Goal: Task Accomplishment & Management: Manage account settings

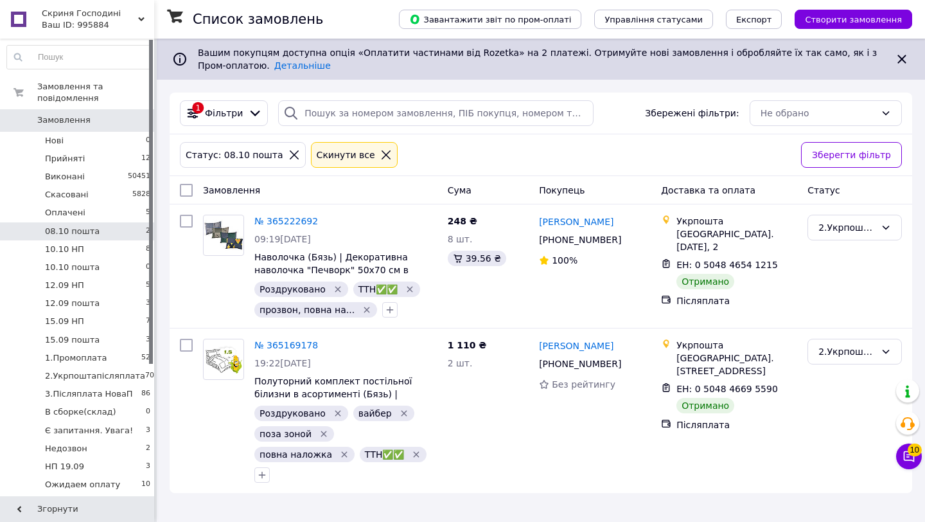
click at [378, 154] on div at bounding box center [386, 155] width 17 height 12
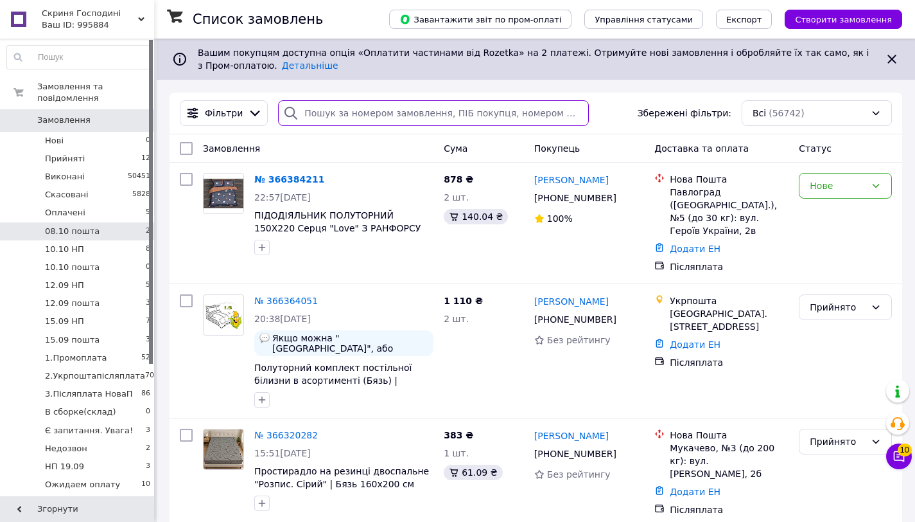
click at [371, 120] on input "search" at bounding box center [433, 113] width 311 height 26
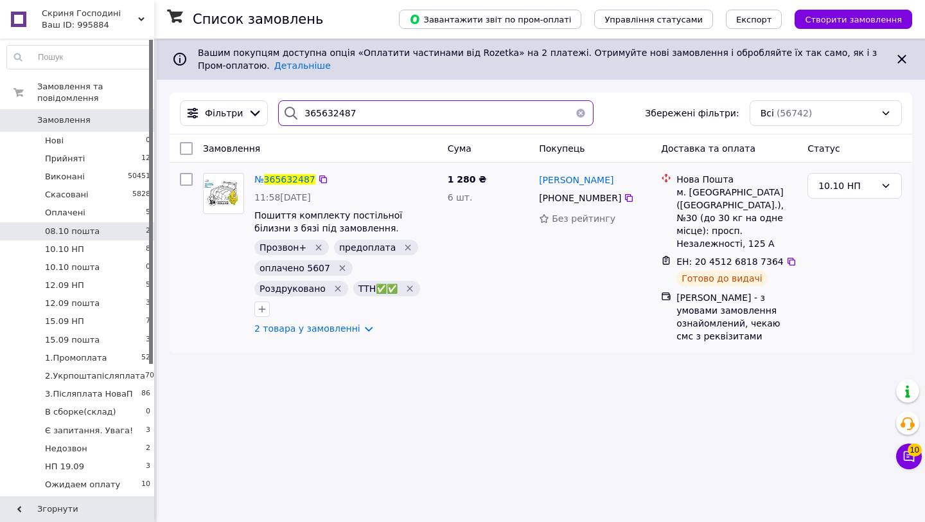
type input "365632487"
drag, startPoint x: 632, startPoint y: 179, endPoint x: 540, endPoint y: 178, distance: 92.5
click at [540, 178] on div "[PERSON_NAME]" at bounding box center [595, 179] width 114 height 16
copy span "[PERSON_NAME]"
click at [867, 190] on div "10.10 НП" at bounding box center [846, 186] width 57 height 14
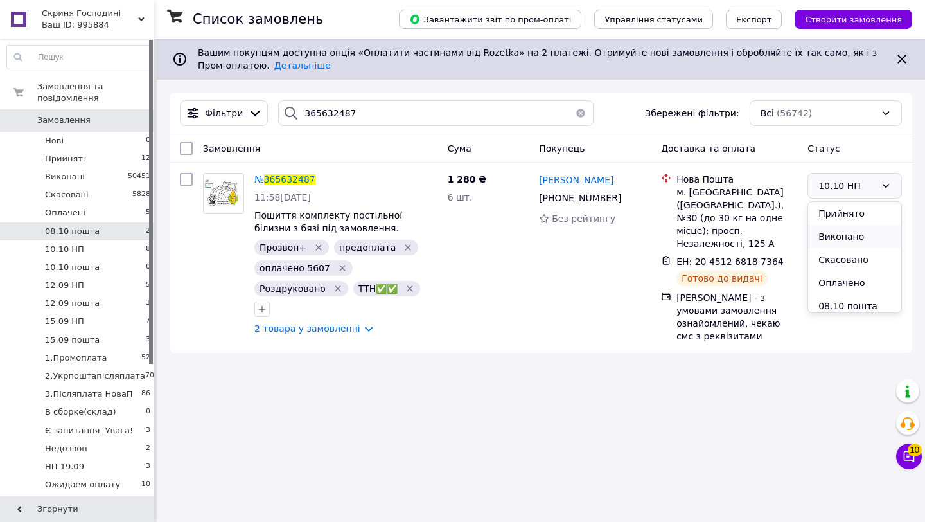
click at [852, 240] on li "Виконано" at bounding box center [854, 236] width 93 height 23
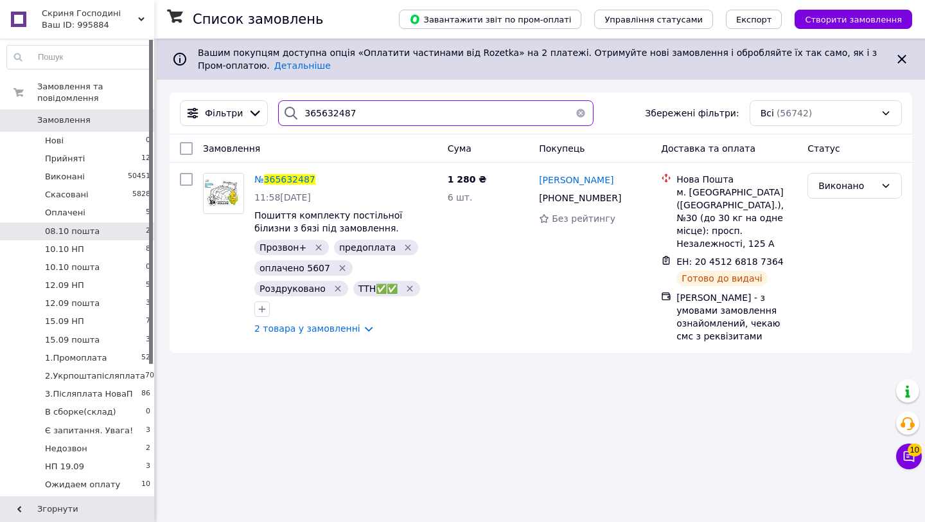
click at [444, 122] on input "365632487" at bounding box center [435, 113] width 315 height 26
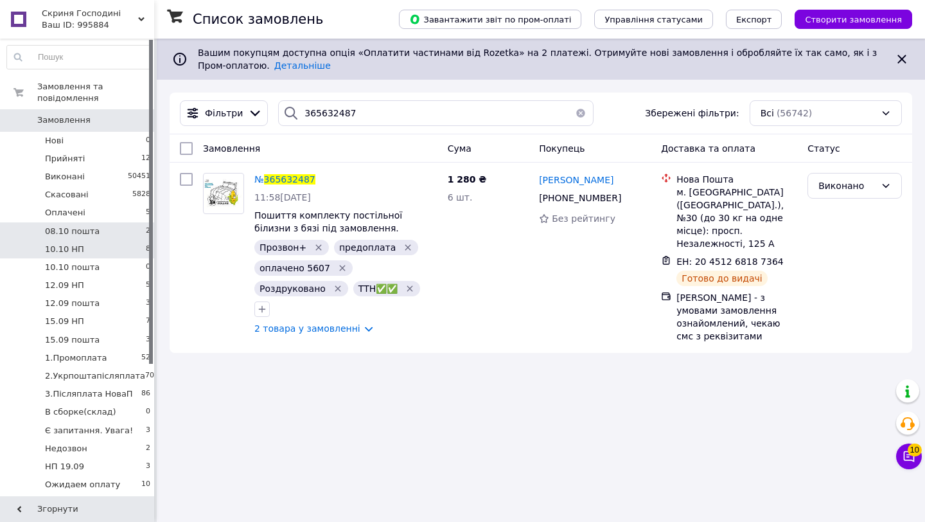
click at [82, 252] on li "10.10 НП 8" at bounding box center [79, 249] width 158 height 18
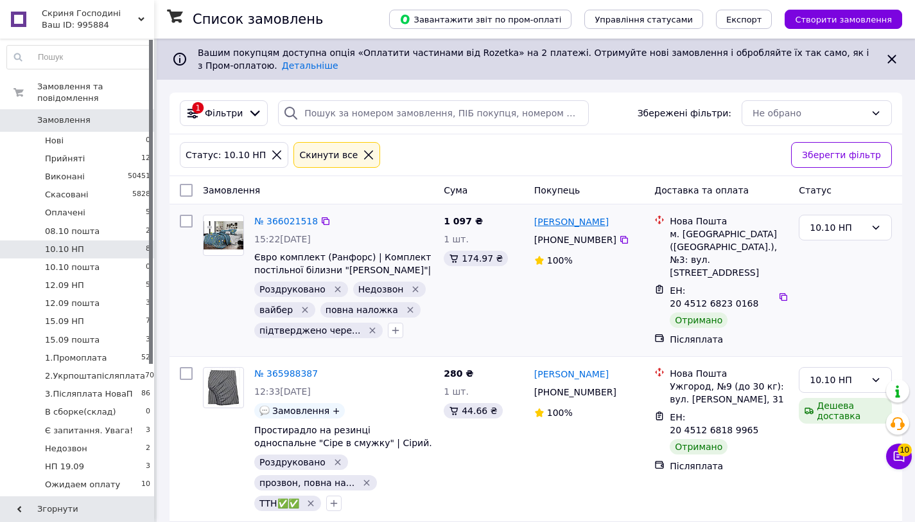
drag, startPoint x: 639, startPoint y: 219, endPoint x: 534, endPoint y: 220, distance: 105.3
click at [534, 220] on div "[PERSON_NAME]" at bounding box center [589, 221] width 113 height 16
copy link "[PERSON_NAME]"
click at [857, 228] on div "10.10 НП" at bounding box center [838, 227] width 56 height 14
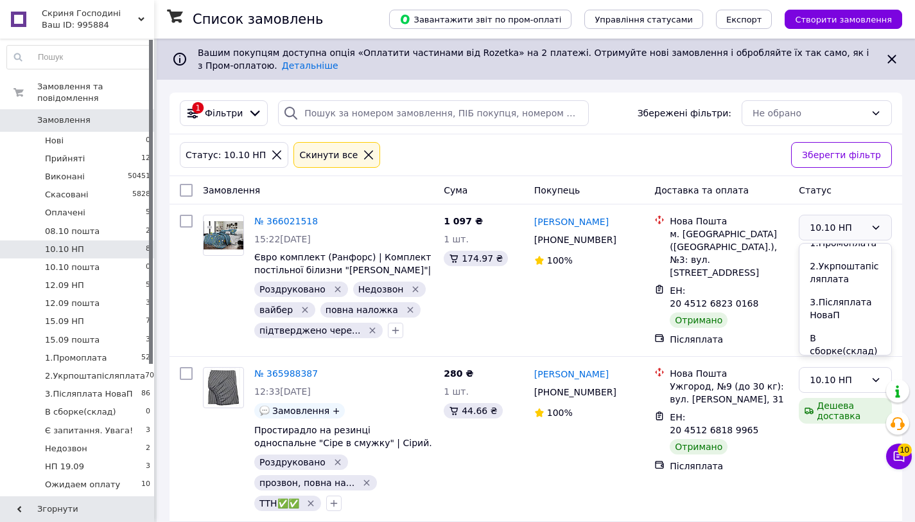
scroll to position [244, 0]
click at [853, 313] on li "3.Післяплата НоваП" at bounding box center [846, 308] width 92 height 36
drag, startPoint x: 614, startPoint y: 364, endPoint x: 529, endPoint y: 371, distance: 85.7
click at [529, 371] on div "№ 365988387 12:33[DATE] Замовлення + Простирадло на резинці односпальне "Сіре в…" at bounding box center [536, 439] width 723 height 154
copy div "280 ₴ 1 шт. 44.66 ₴ [PERSON_NAME]"
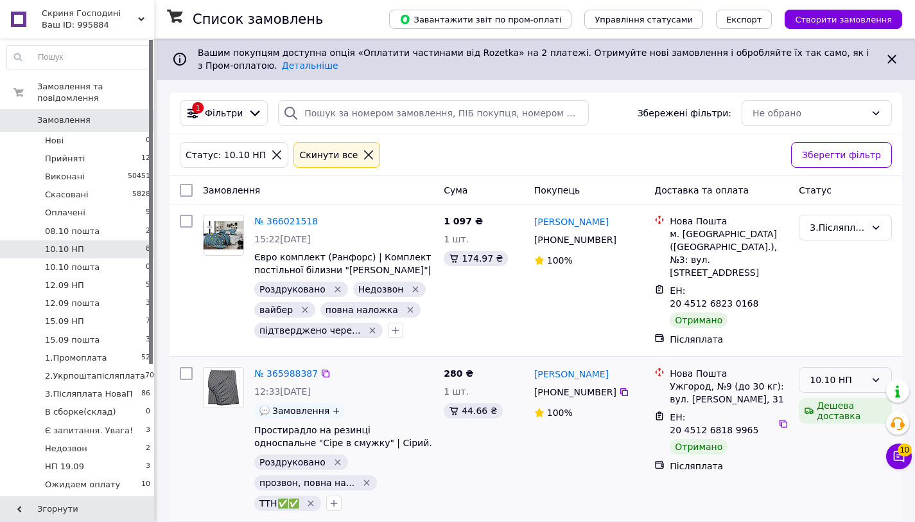
click at [859, 373] on div "10.10 НП" at bounding box center [838, 380] width 56 height 14
click at [856, 454] on li "3.Післяплата НоваП" at bounding box center [846, 462] width 92 height 36
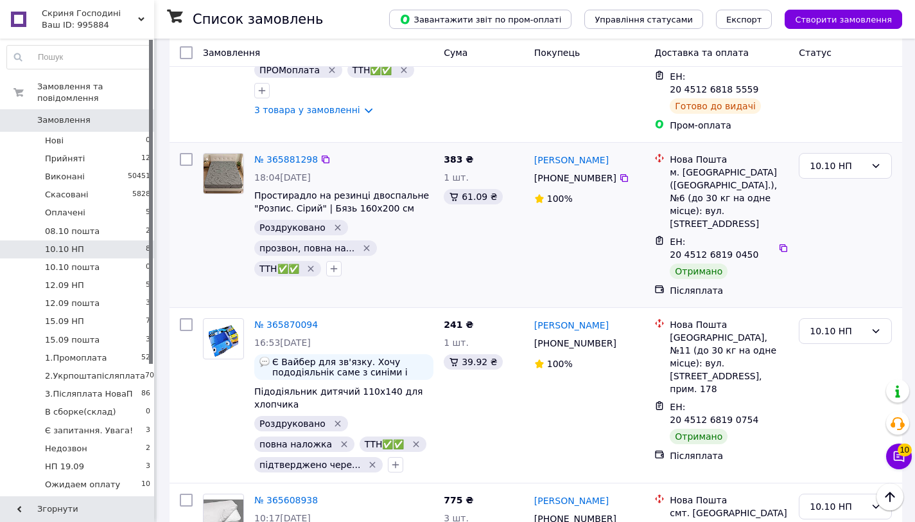
scroll to position [518, 0]
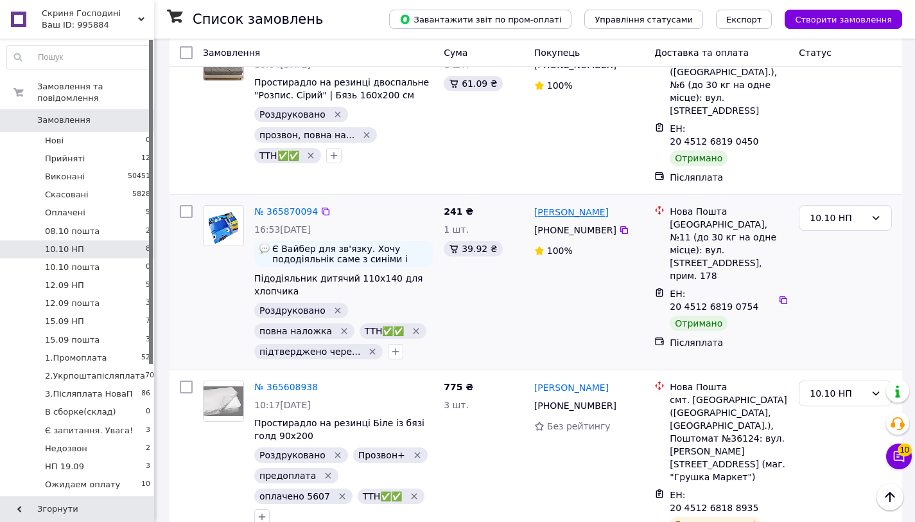
drag, startPoint x: 619, startPoint y: 152, endPoint x: 535, endPoint y: 150, distance: 83.5
click at [535, 204] on div "[PERSON_NAME]" at bounding box center [589, 212] width 113 height 16
copy link "[PERSON_NAME]"
click at [862, 211] on div "10.10 НП" at bounding box center [838, 218] width 56 height 14
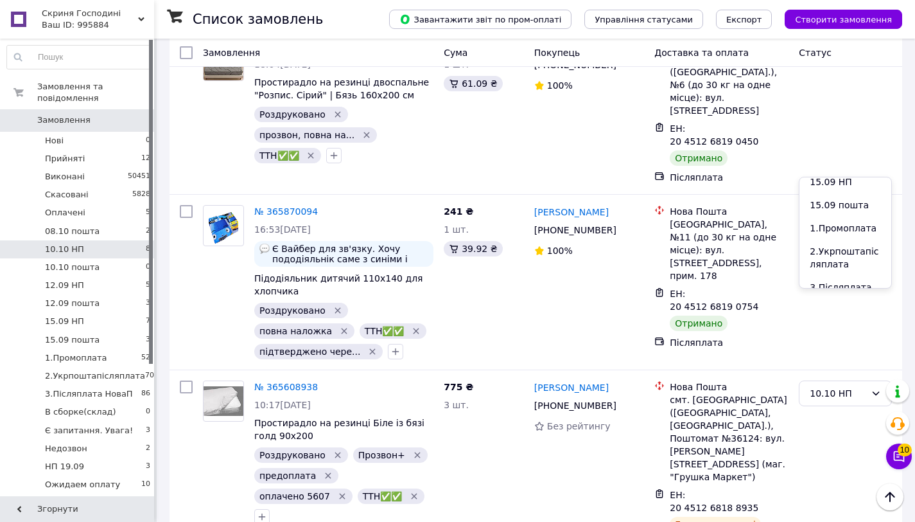
scroll to position [263, 0]
click at [856, 225] on li "3.Післяплата НоваП" at bounding box center [846, 222] width 92 height 36
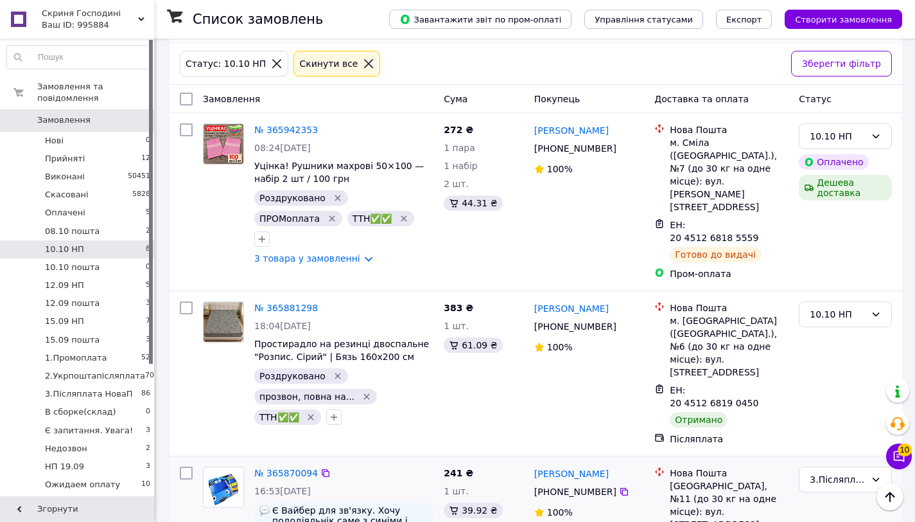
scroll to position [0, 0]
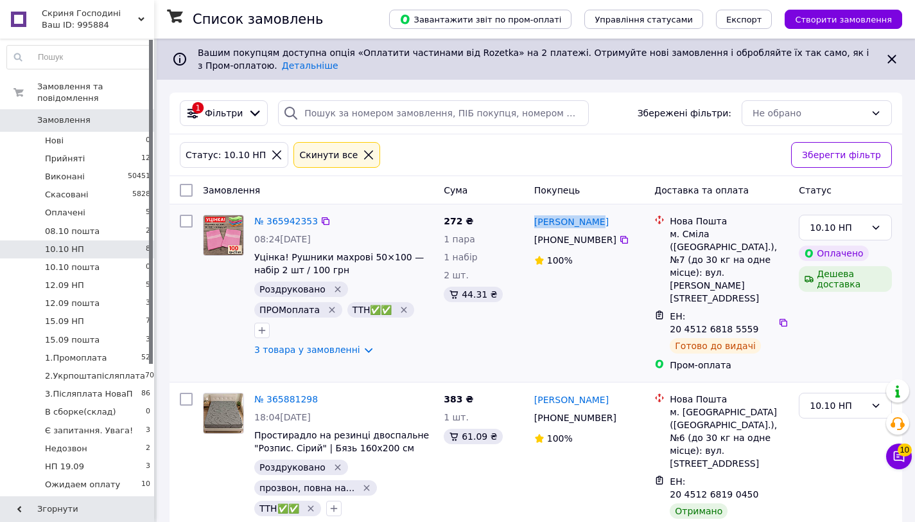
drag, startPoint x: 618, startPoint y: 217, endPoint x: 532, endPoint y: 220, distance: 86.1
click at [532, 220] on div "[PERSON_NAME] [PHONE_NUMBER]%" at bounding box center [589, 292] width 121 height 167
copy link "[PERSON_NAME]"
click at [850, 228] on div "10.10 НП" at bounding box center [838, 227] width 56 height 14
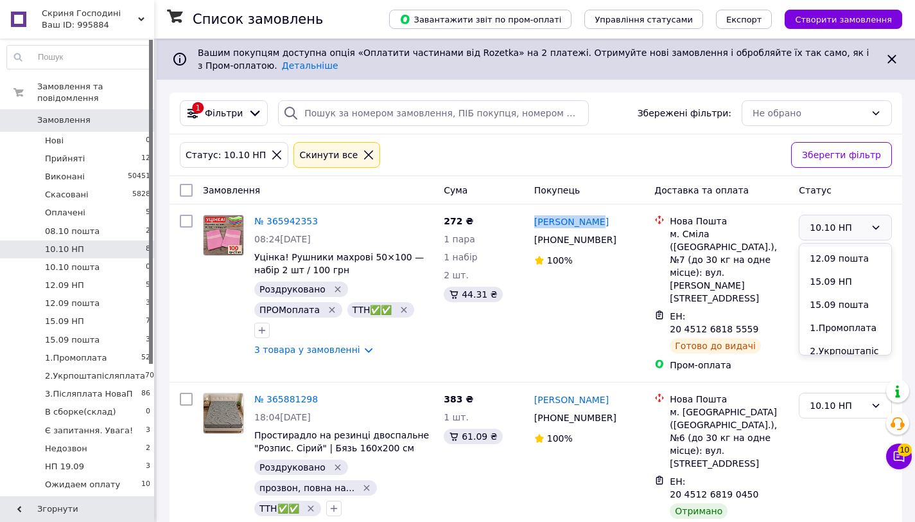
scroll to position [168, 0]
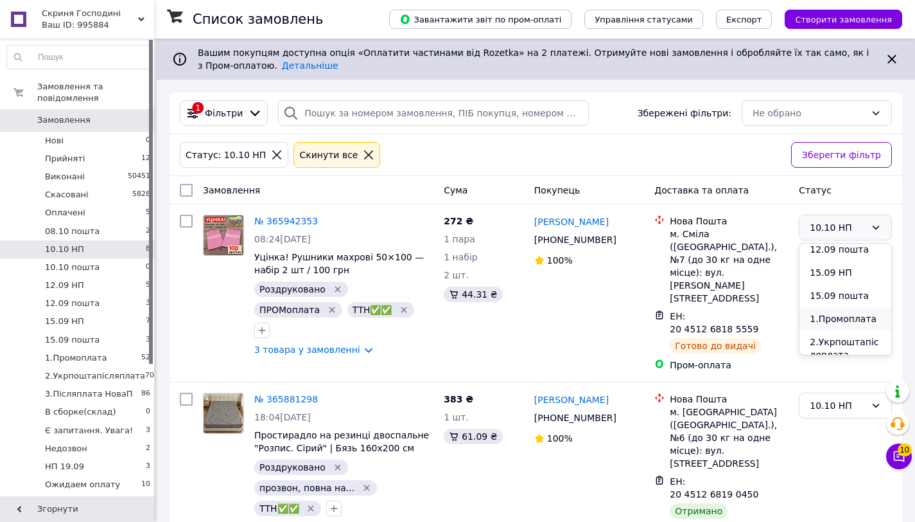
click at [858, 319] on li "1.Промоплата" at bounding box center [846, 318] width 92 height 23
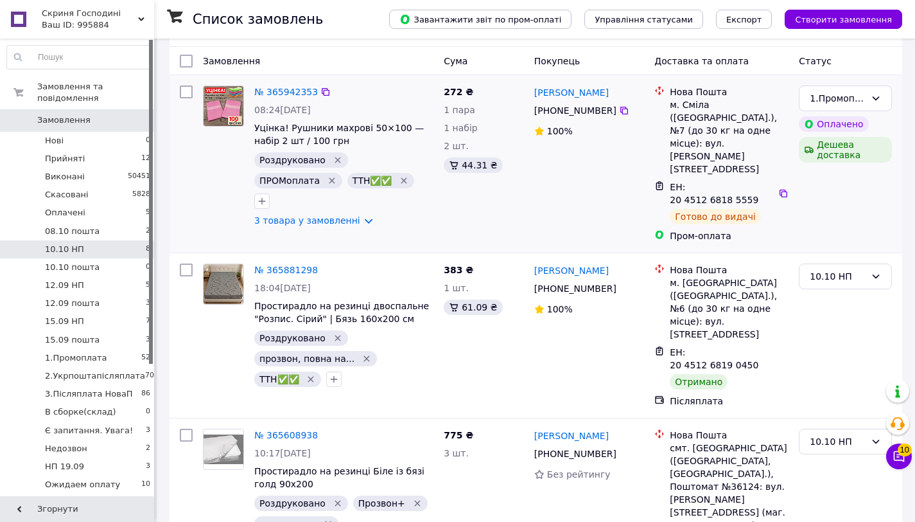
scroll to position [181, 0]
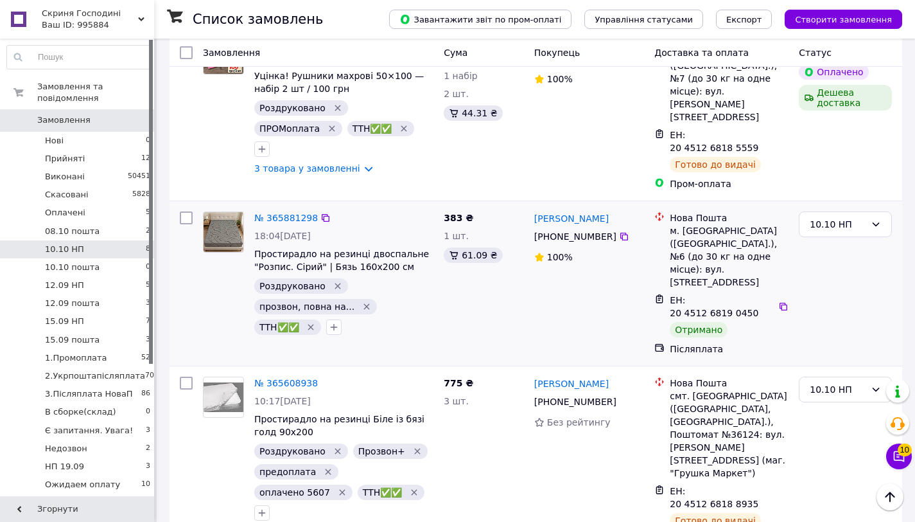
drag, startPoint x: 644, startPoint y: 183, endPoint x: 533, endPoint y: 184, distance: 110.5
click at [533, 210] on div "[PERSON_NAME]" at bounding box center [589, 218] width 113 height 16
copy link "[PERSON_NAME]"
click at [846, 211] on div "10.10 НП" at bounding box center [845, 224] width 93 height 26
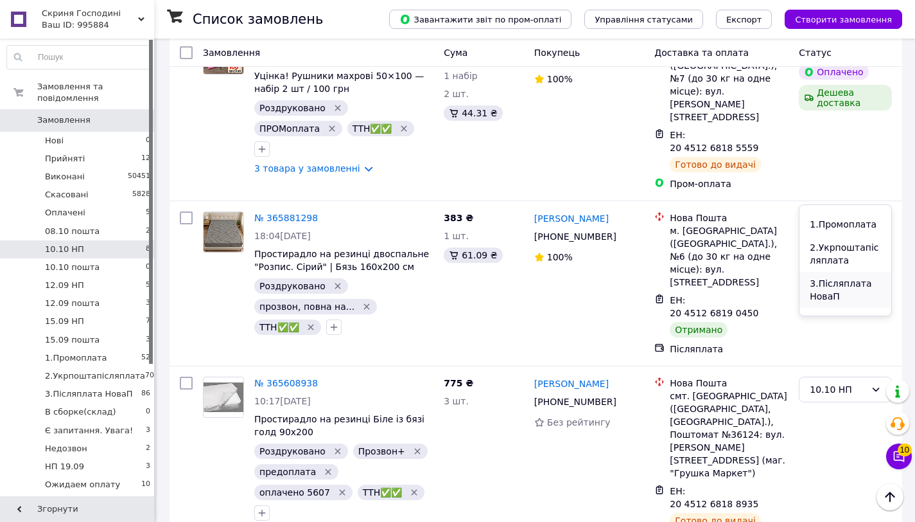
click at [850, 286] on li "3.Післяплата НоваП" at bounding box center [846, 290] width 92 height 36
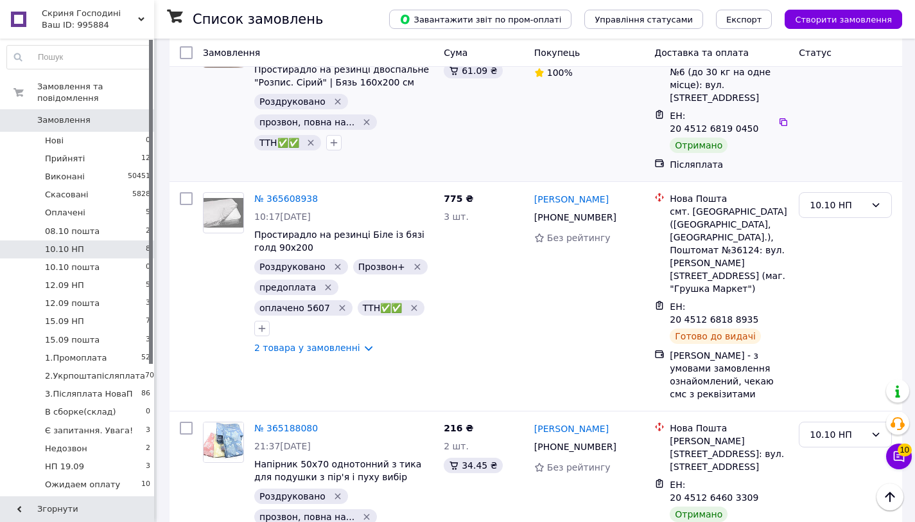
scroll to position [196, 0]
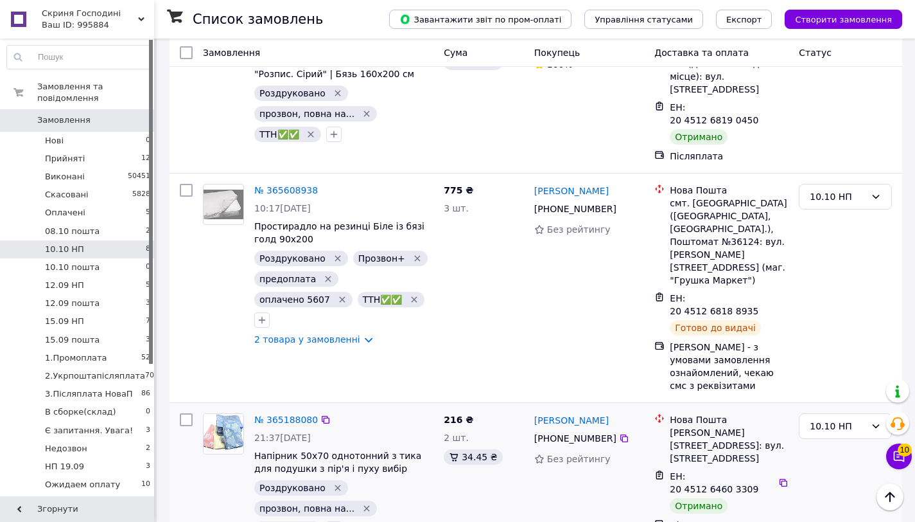
drag, startPoint x: 617, startPoint y: 356, endPoint x: 531, endPoint y: 361, distance: 86.2
click at [531, 408] on div "[PERSON_NAME] [PHONE_NUMBER] Без рейтингу" at bounding box center [589, 475] width 121 height 134
copy link "[PERSON_NAME]"
click at [850, 419] on div "10.10 НП" at bounding box center [838, 426] width 56 height 14
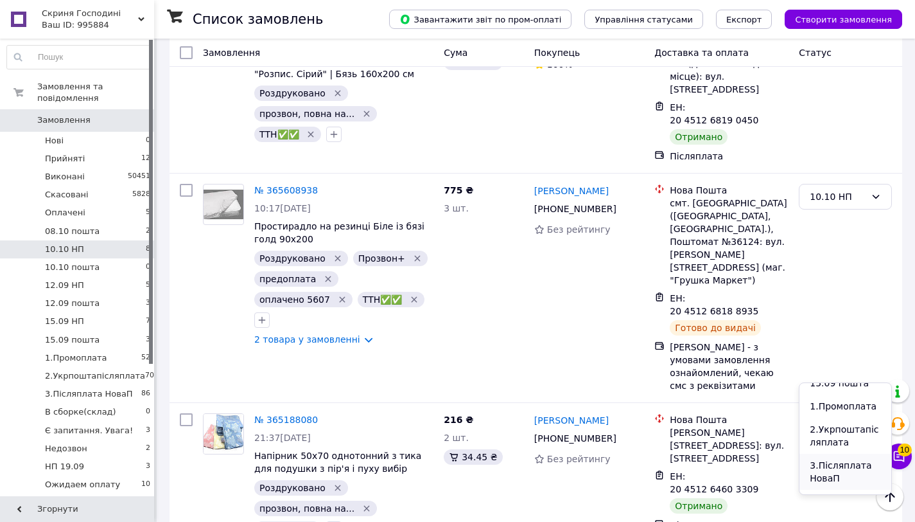
click at [836, 470] on li "3.Післяплата НоваП" at bounding box center [846, 471] width 92 height 36
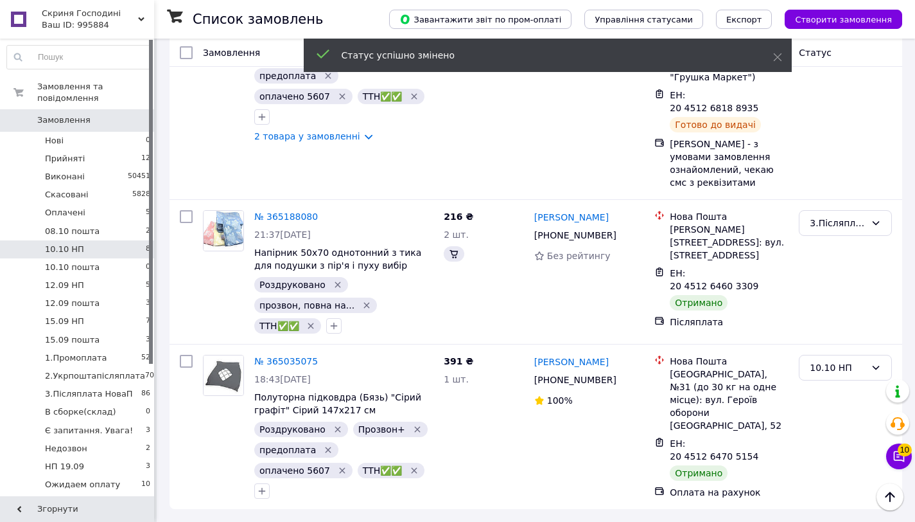
scroll to position [175, 0]
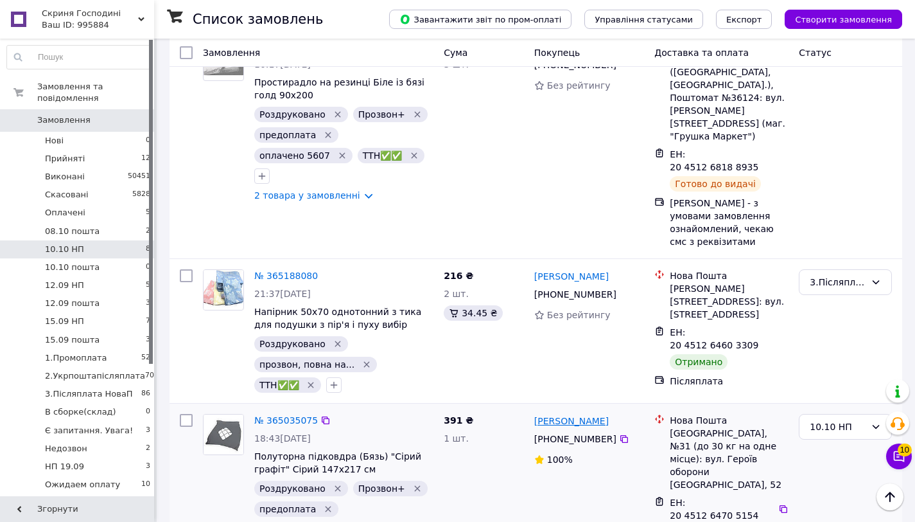
drag, startPoint x: 624, startPoint y: 380, endPoint x: 536, endPoint y: 380, distance: 88.0
click at [536, 412] on div "[PERSON_NAME]" at bounding box center [589, 420] width 113 height 16
copy link "[PERSON_NAME]"
click at [853, 419] on div "10.10 НП" at bounding box center [838, 426] width 56 height 14
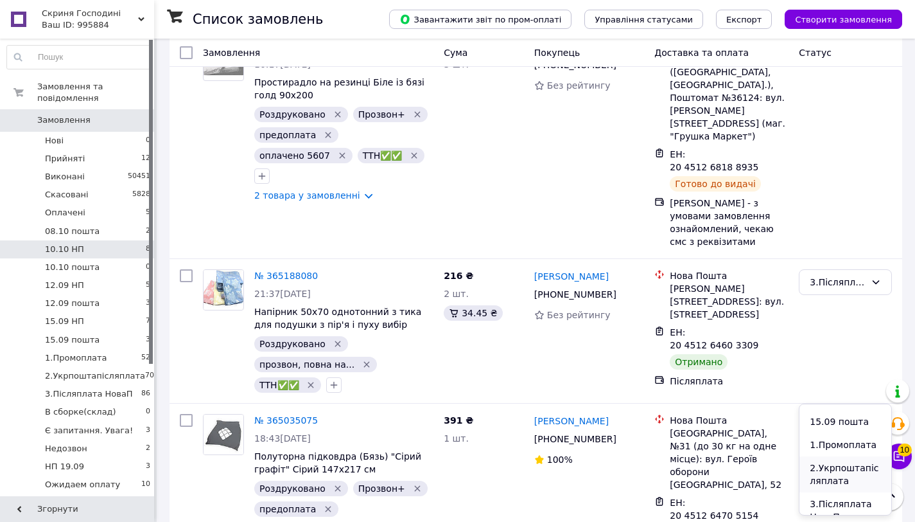
scroll to position [221, 0]
click at [849, 484] on li "3.Післяплата НоваП" at bounding box center [846, 491] width 92 height 36
click at [847, 419] on div "3.Післяплата НоваП" at bounding box center [838, 426] width 56 height 14
click at [828, 440] on li "Виконано" at bounding box center [846, 438] width 92 height 23
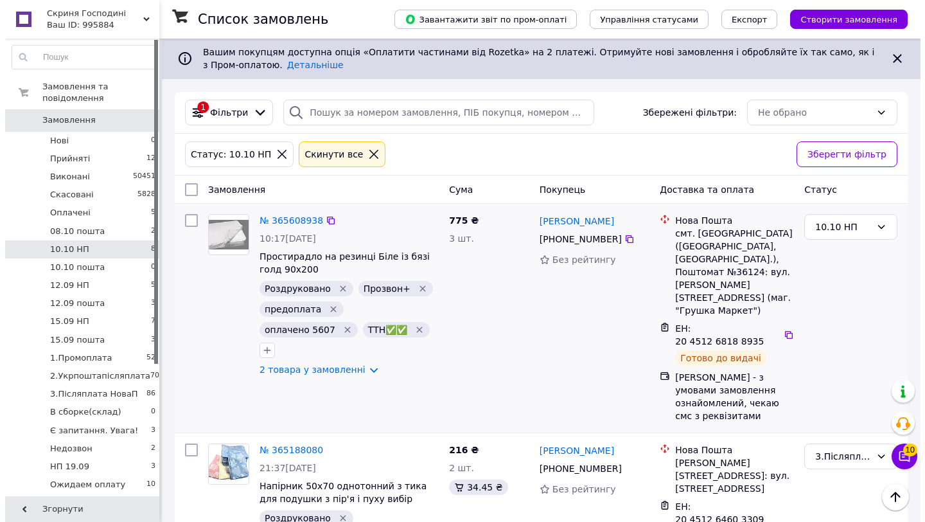
scroll to position [0, 0]
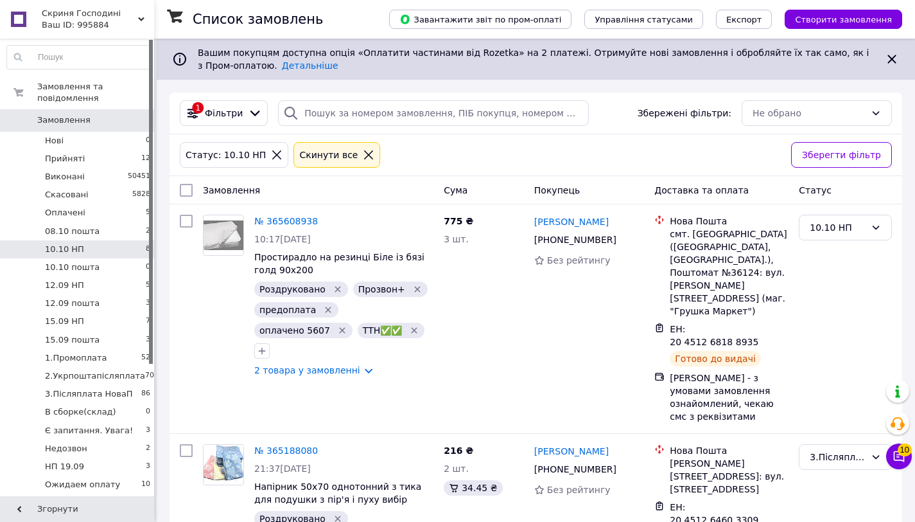
click at [363, 152] on icon at bounding box center [369, 155] width 12 height 12
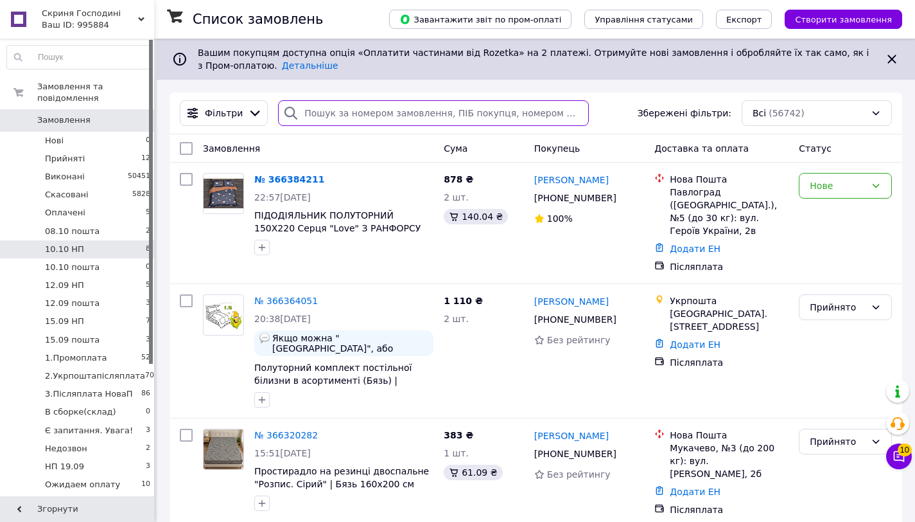
click at [311, 112] on input "search" at bounding box center [433, 113] width 311 height 26
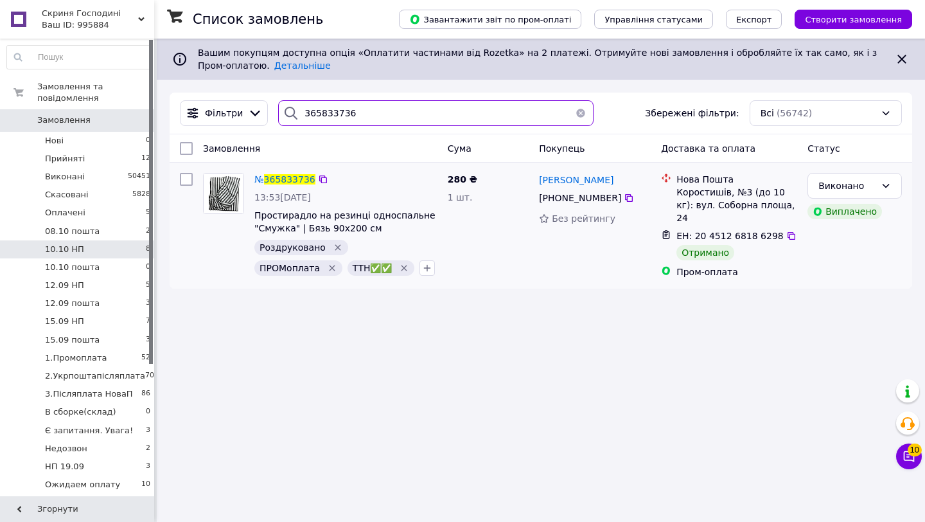
type input "365833736"
drag, startPoint x: 640, startPoint y: 172, endPoint x: 547, endPoint y: 173, distance: 92.5
click at [547, 173] on div "[PERSON_NAME]" at bounding box center [595, 179] width 114 height 16
drag, startPoint x: 634, startPoint y: 177, endPoint x: 533, endPoint y: 182, distance: 101.0
click at [533, 182] on div "№ 365833736 13:53[DATE] Простирадло на резинці односпальне "Смужка" | Бязь 90х2…" at bounding box center [541, 226] width 732 height 116
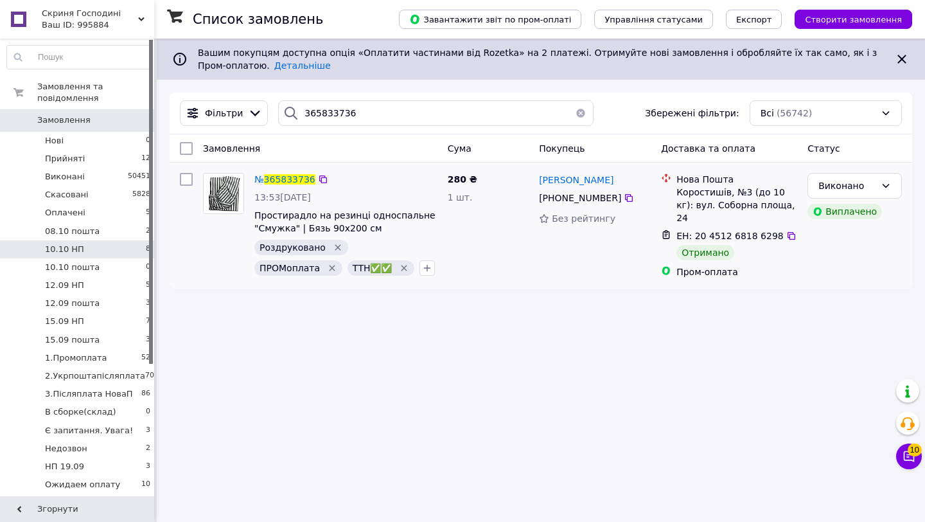
copy div "280 ₴ 1 шт. [PERSON_NAME]"
click at [577, 112] on button "button" at bounding box center [581, 113] width 26 height 26
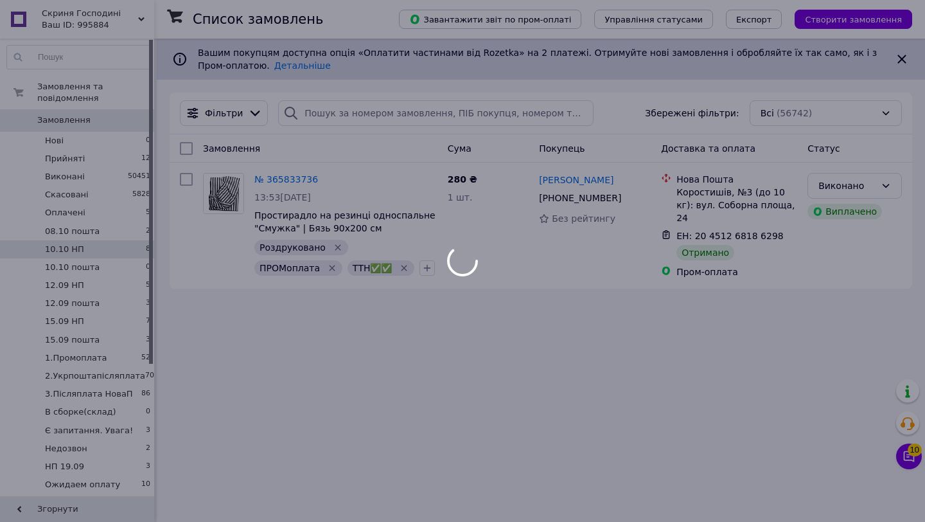
click at [429, 110] on div at bounding box center [462, 261] width 925 height 522
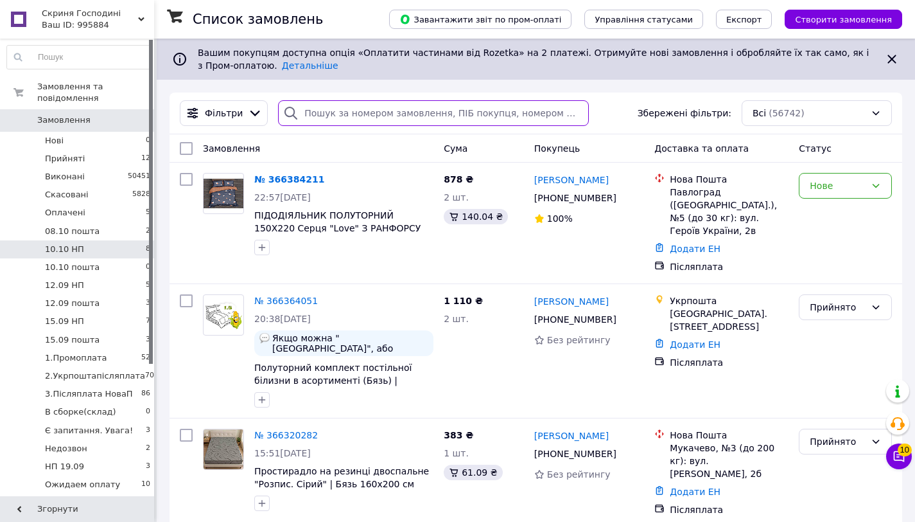
click at [482, 118] on input "search" at bounding box center [433, 113] width 311 height 26
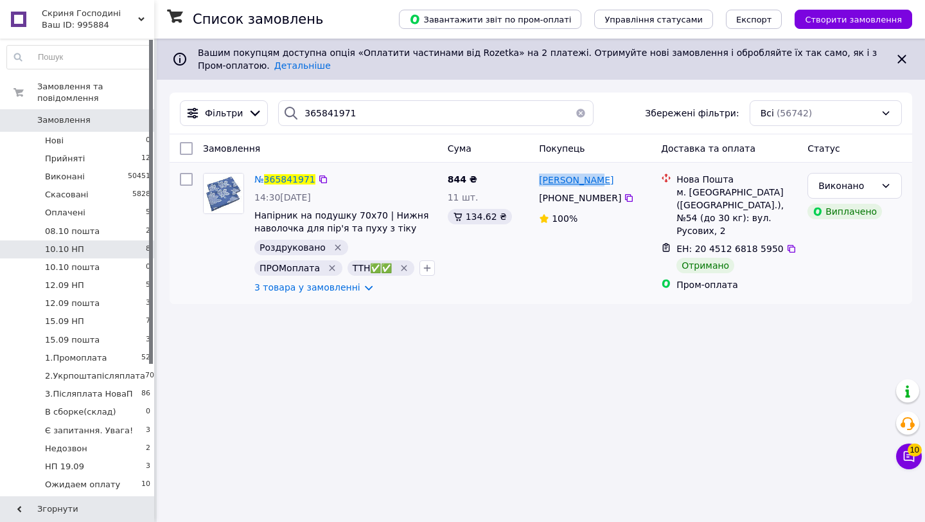
drag, startPoint x: 620, startPoint y: 175, endPoint x: 541, endPoint y: 178, distance: 78.4
click at [541, 178] on div "[PERSON_NAME]" at bounding box center [595, 179] width 114 height 16
copy span "[PERSON_NAME]"
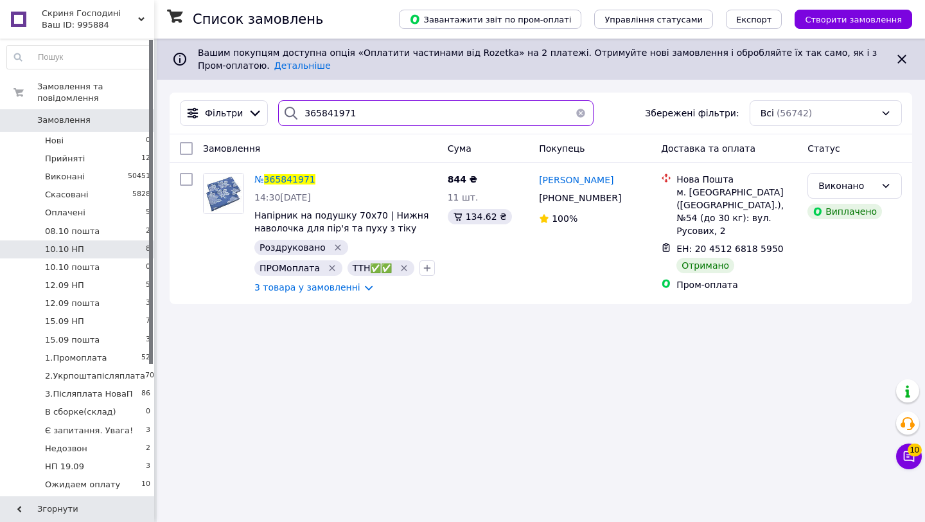
click at [430, 111] on input "365841971" at bounding box center [435, 113] width 315 height 26
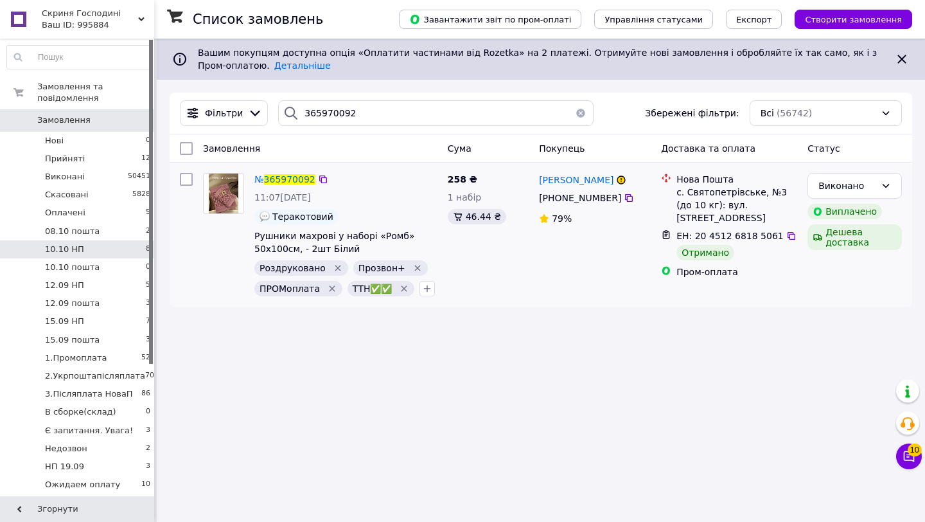
drag, startPoint x: 527, startPoint y: 174, endPoint x: 515, endPoint y: 175, distance: 12.2
click at [515, 175] on div "258 ₴ 1 набір 46.44 ₴" at bounding box center [489, 235] width 92 height 134
drag, startPoint x: 533, startPoint y: 174, endPoint x: 602, endPoint y: 177, distance: 68.8
click at [602, 177] on div "[PERSON_NAME] [PHONE_NUMBER]%" at bounding box center [595, 235] width 122 height 134
drag, startPoint x: 536, startPoint y: 174, endPoint x: 611, endPoint y: 180, distance: 75.4
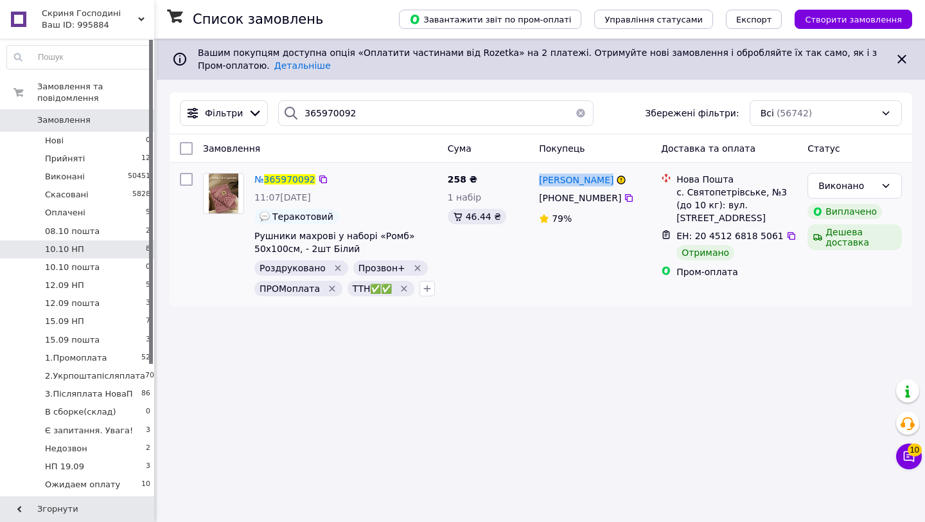
click at [611, 180] on div "[PERSON_NAME] [PHONE_NUMBER]%" at bounding box center [595, 235] width 122 height 134
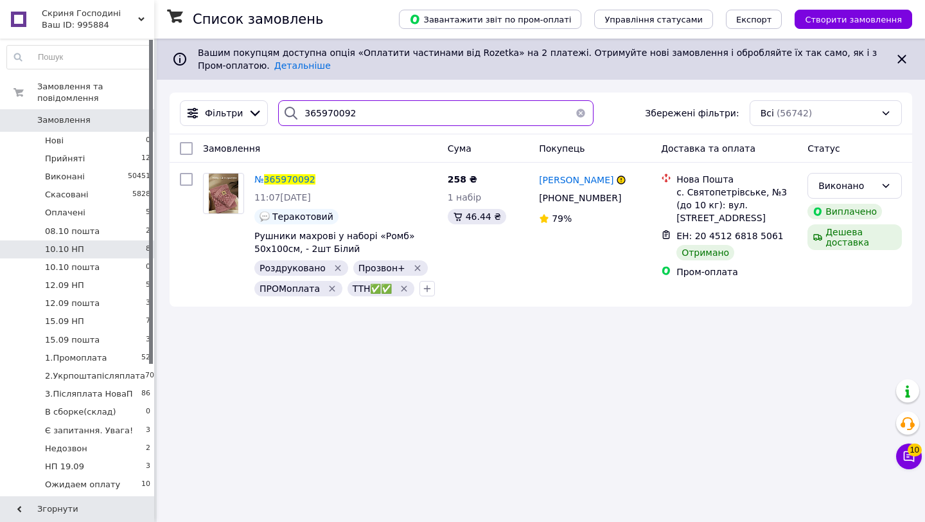
click at [419, 116] on input "365970092" at bounding box center [435, 113] width 315 height 26
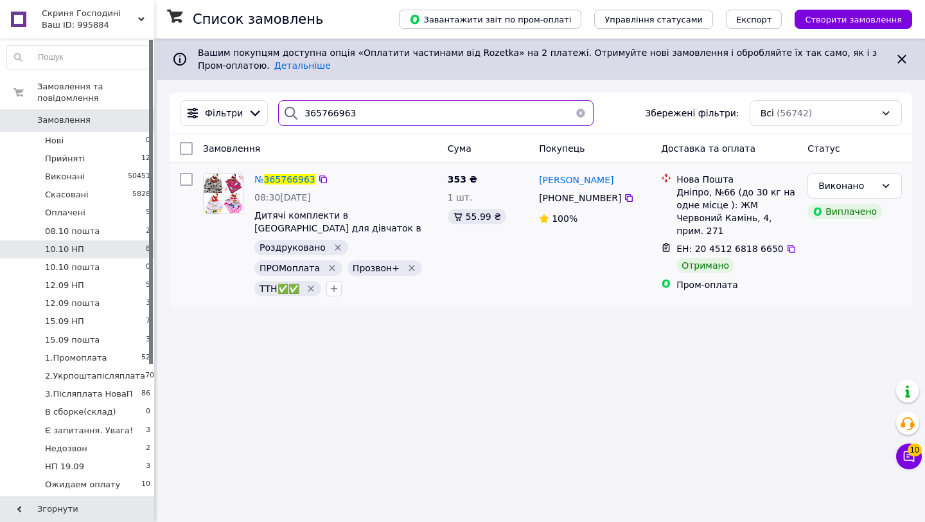
type input "365766963"
drag, startPoint x: 642, startPoint y: 177, endPoint x: 541, endPoint y: 177, distance: 100.8
click at [541, 177] on div "[PERSON_NAME]" at bounding box center [595, 179] width 114 height 16
